Goal: Navigation & Orientation: Find specific page/section

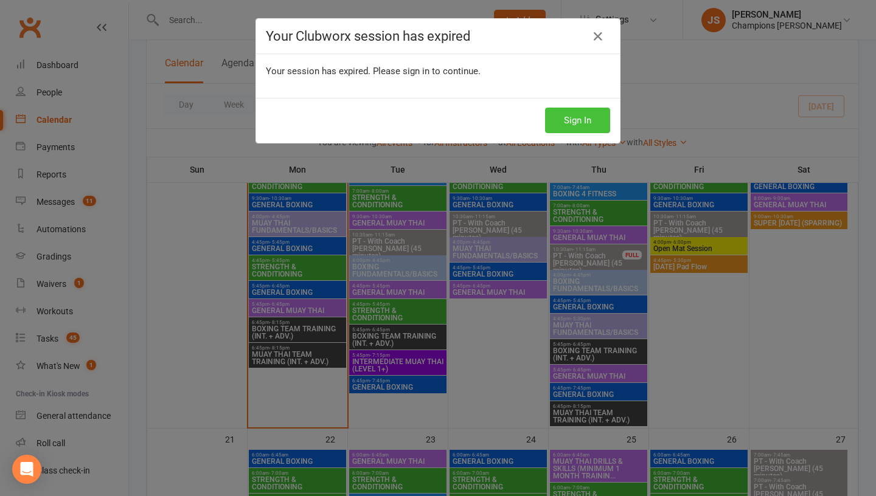
scroll to position [807, 0]
click at [564, 125] on button "Sign In" at bounding box center [577, 121] width 65 height 26
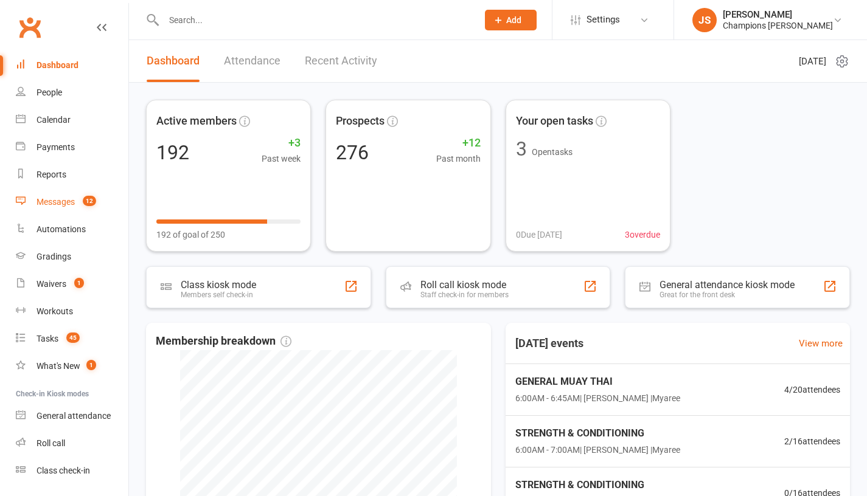
click at [75, 204] on link "Messages 12" at bounding box center [72, 202] width 113 height 27
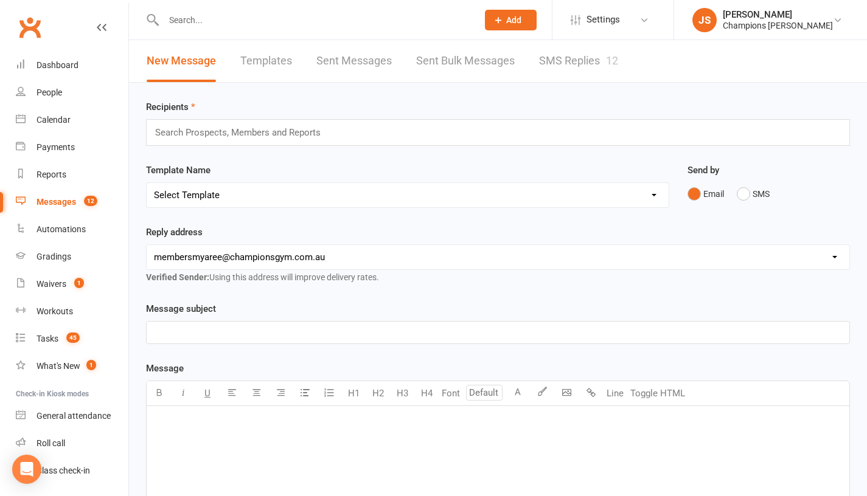
click at [591, 63] on link "SMS Replies 12" at bounding box center [578, 61] width 79 height 42
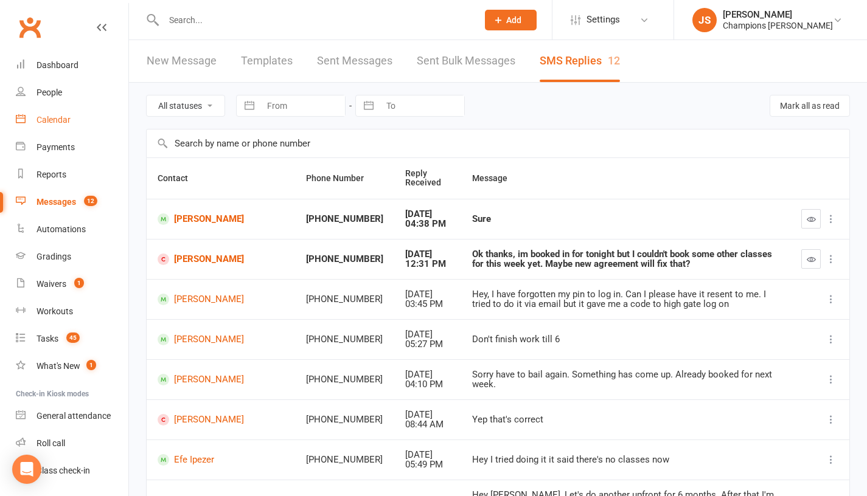
click at [61, 123] on div "Calendar" at bounding box center [53, 120] width 34 height 10
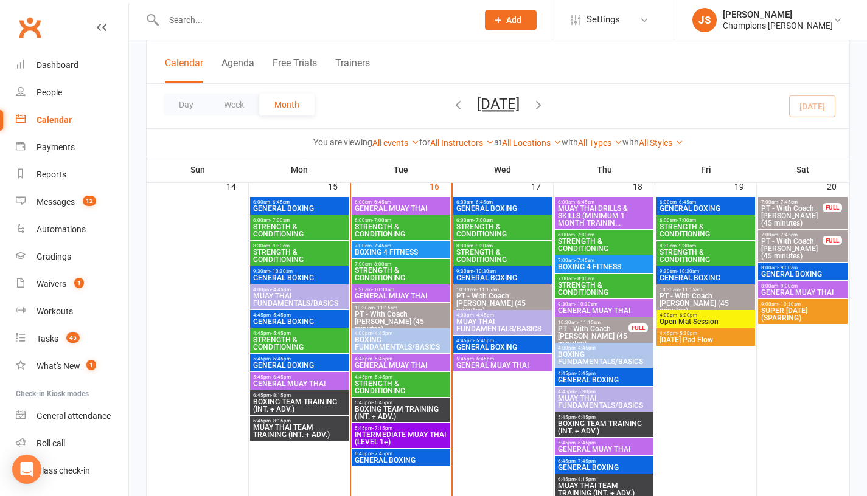
scroll to position [714, 0]
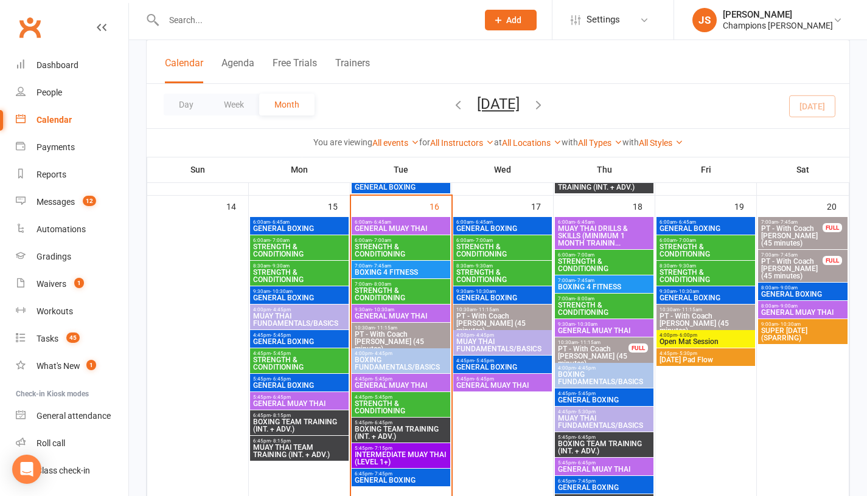
click at [413, 223] on span "6:00am - 6:45am" at bounding box center [401, 222] width 94 height 5
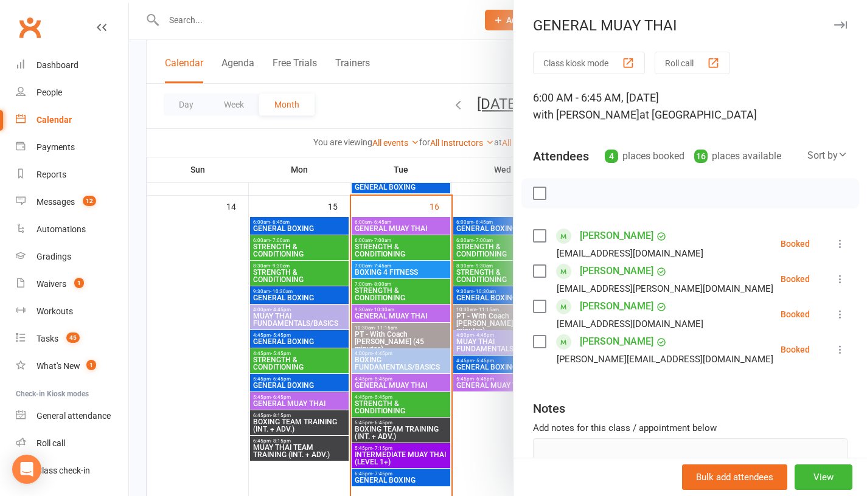
click at [600, 237] on link "Alex Foster" at bounding box center [617, 235] width 74 height 19
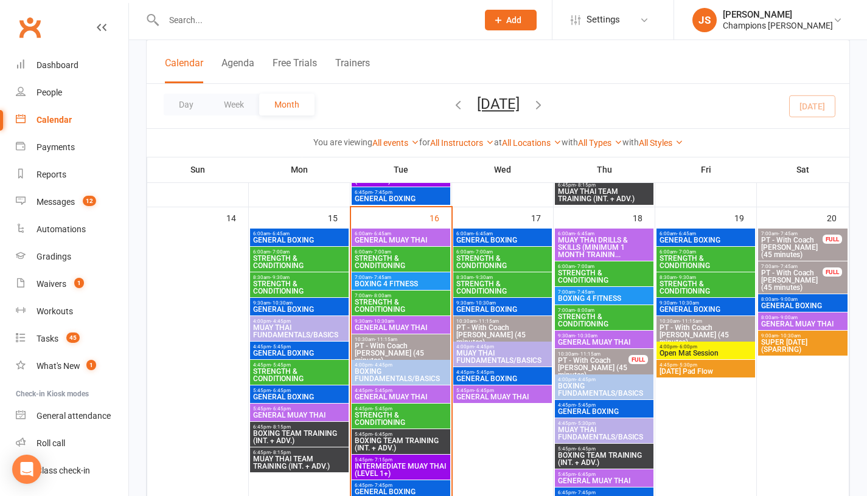
scroll to position [701, 0]
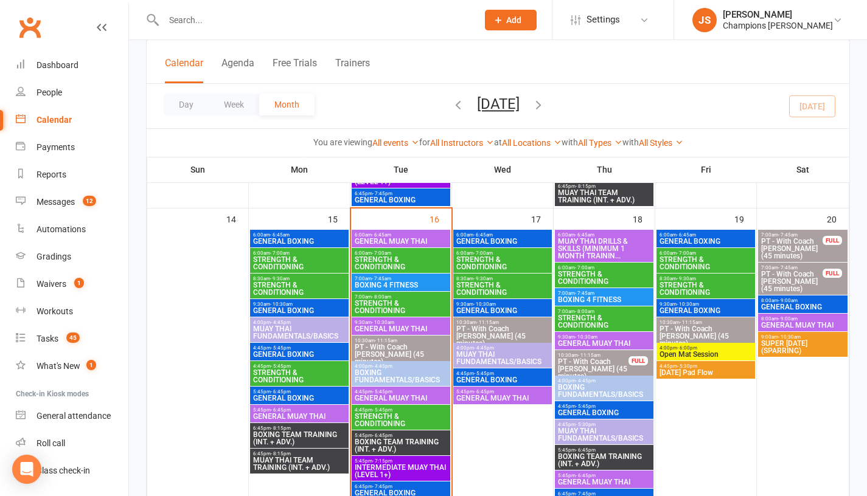
click at [390, 261] on span "STRENGTH & CONDITIONING" at bounding box center [401, 263] width 94 height 15
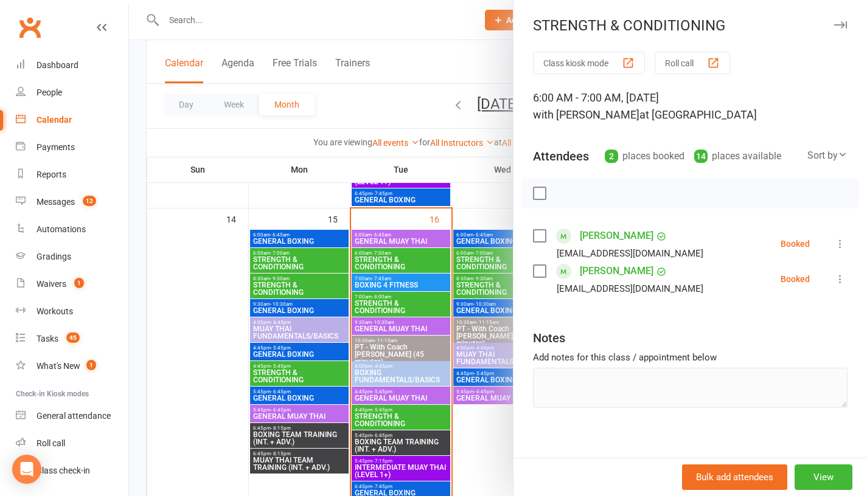
click at [308, 209] on div at bounding box center [498, 248] width 738 height 496
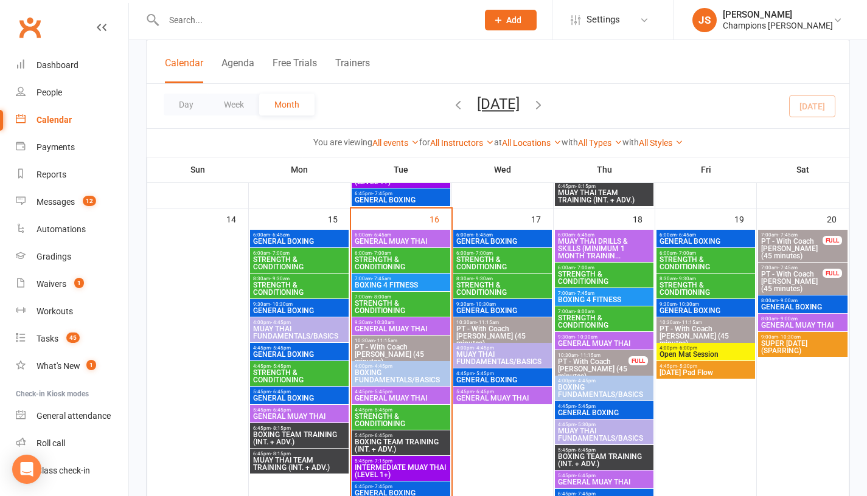
click at [377, 326] on span "GENERAL MUAY THAI" at bounding box center [401, 328] width 94 height 7
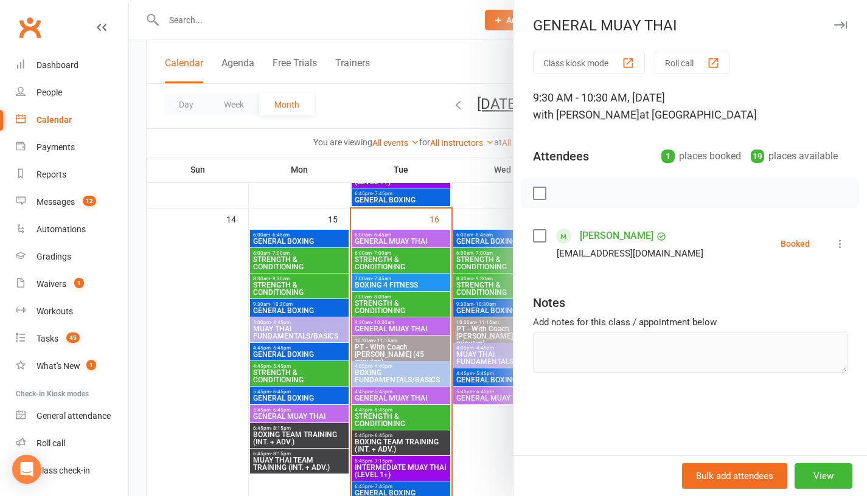
click at [310, 214] on div at bounding box center [498, 248] width 738 height 496
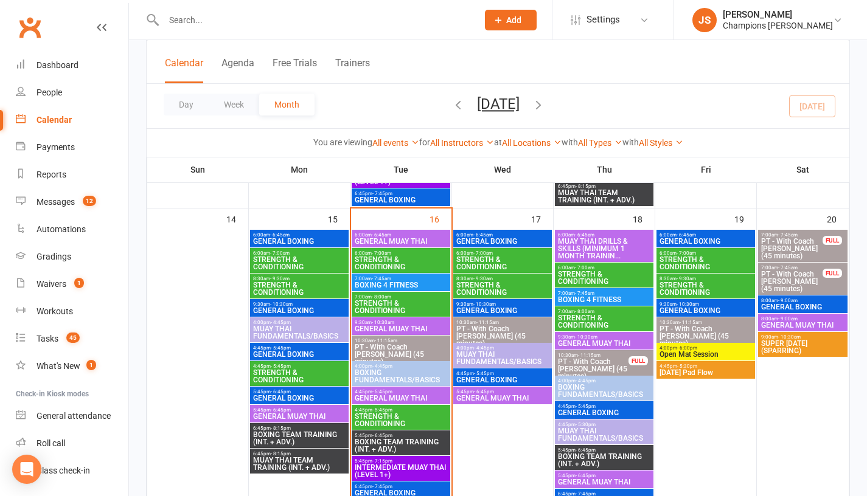
click at [387, 324] on span "- 10:30am" at bounding box center [383, 322] width 23 height 5
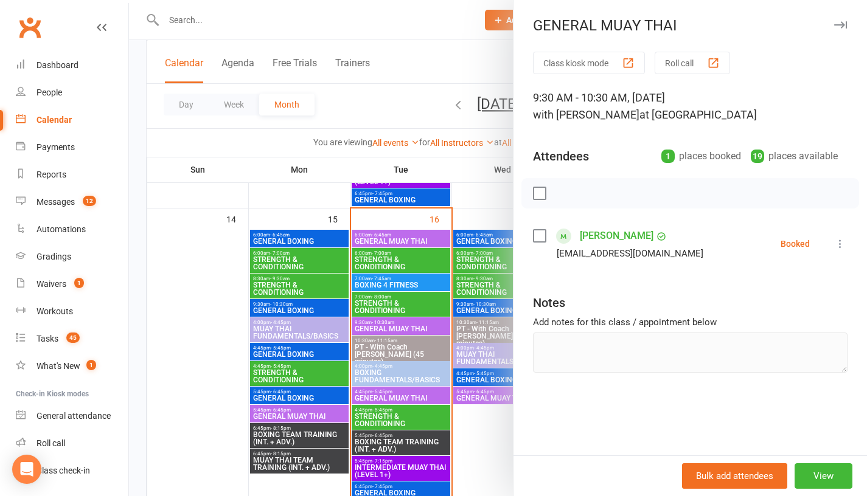
click at [311, 217] on div at bounding box center [498, 248] width 738 height 496
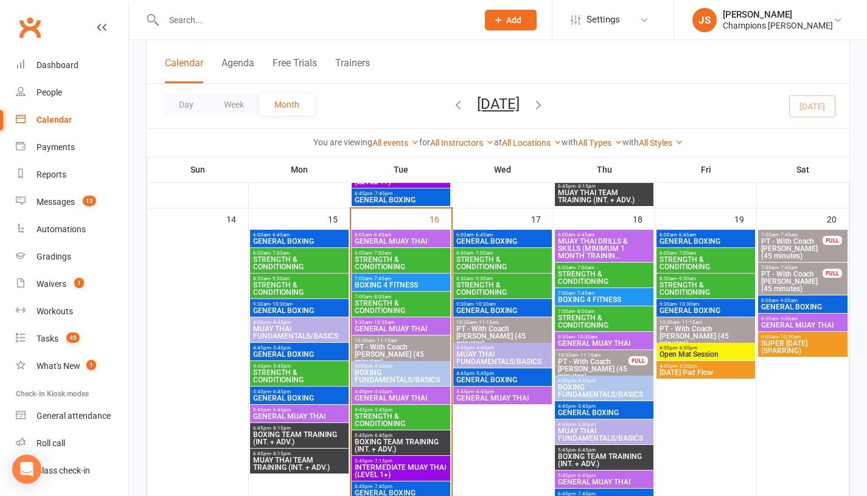
click at [391, 446] on span "BOXING TEAM TRAINING (INT. + ADV.)" at bounding box center [401, 445] width 94 height 15
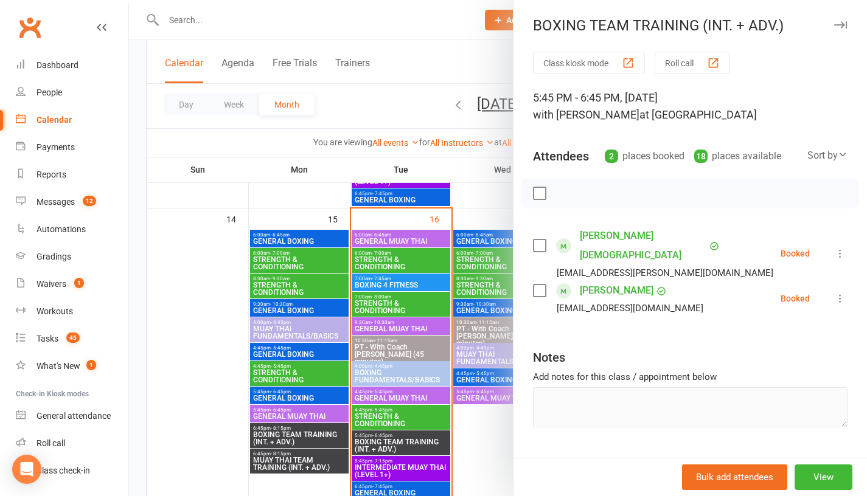
click at [311, 210] on div at bounding box center [498, 248] width 738 height 496
